Goal: Task Accomplishment & Management: Use online tool/utility

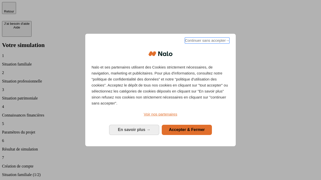
click at [206, 41] on span "Continuer sans accepter →" at bounding box center [207, 41] width 45 height 6
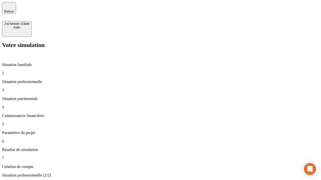
type input "30 000"
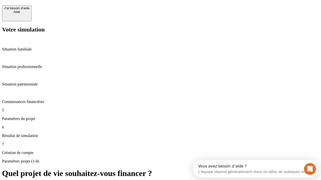
scroll to position [5, 0]
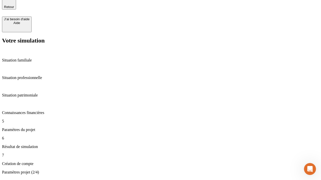
type input "25"
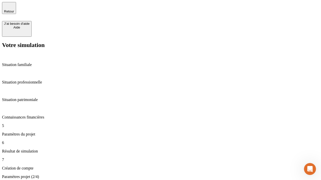
type input "1 000"
type input "640"
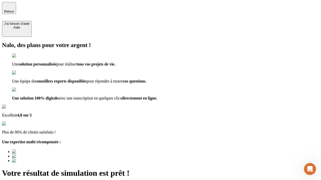
type input "[EMAIL_ADDRESS][PERSON_NAME][DOMAIN_NAME]"
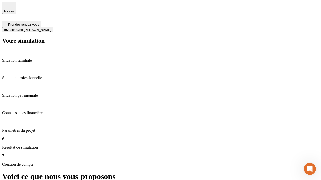
click at [51, 28] on span "Investir avec [PERSON_NAME]" at bounding box center [27, 30] width 47 height 4
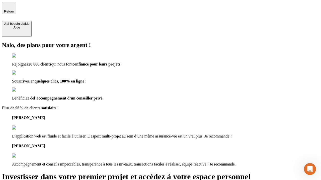
type input "[EMAIL_ADDRESS][PERSON_NAME][DOMAIN_NAME]"
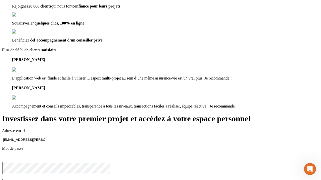
scroll to position [16, 0]
